Goal: Navigation & Orientation: Find specific page/section

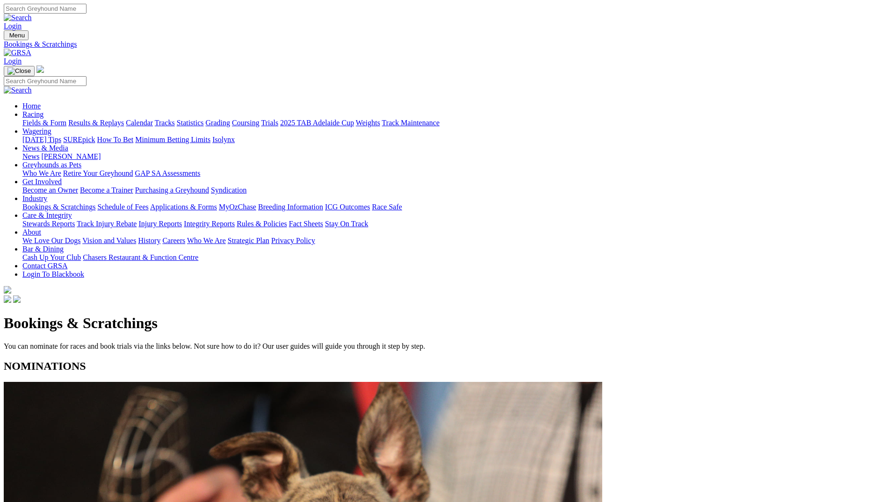
click at [31, 49] on link at bounding box center [18, 53] width 28 height 8
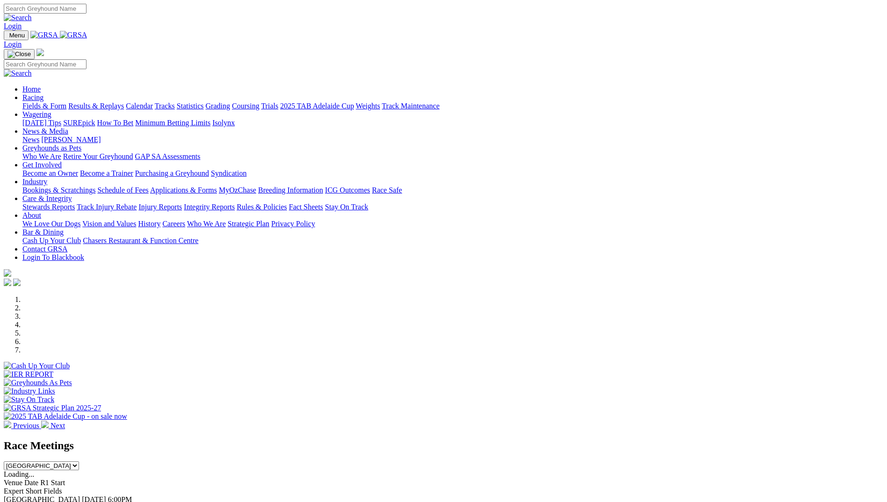
click at [43, 93] on link "Racing" at bounding box center [32, 97] width 21 height 8
click at [153, 102] on link "Calendar" at bounding box center [139, 106] width 27 height 8
